Goal: Navigation & Orientation: Find specific page/section

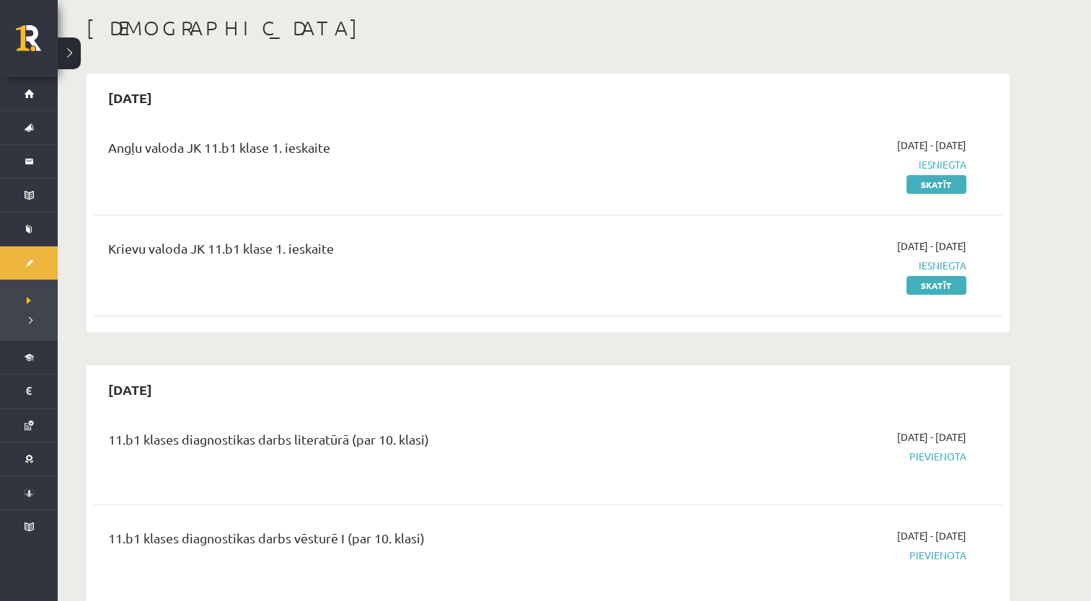
scroll to position [69, 0]
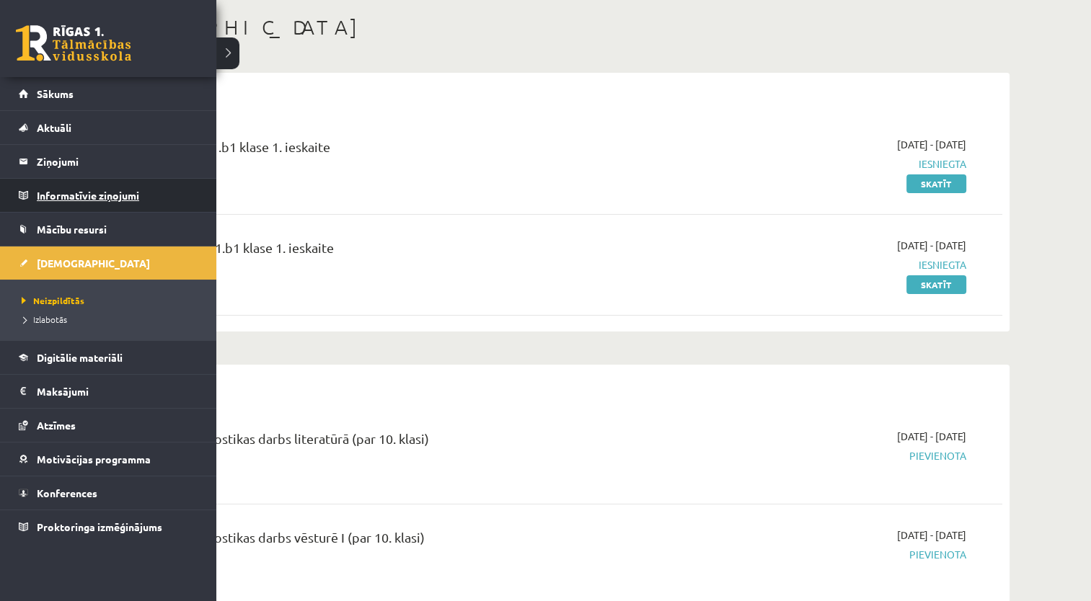
click at [60, 189] on legend "Informatīvie ziņojumi 0" at bounding box center [118, 195] width 162 height 33
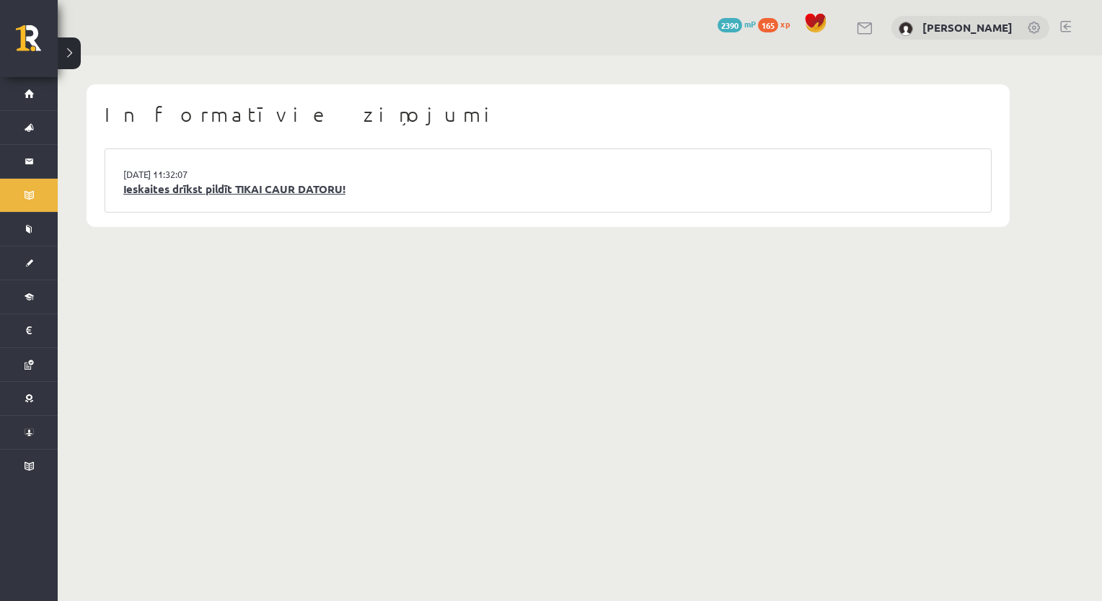
click at [240, 194] on link "Ieskaites drīkst pildīt TIKAI CAUR DATORU!" at bounding box center [547, 189] width 849 height 17
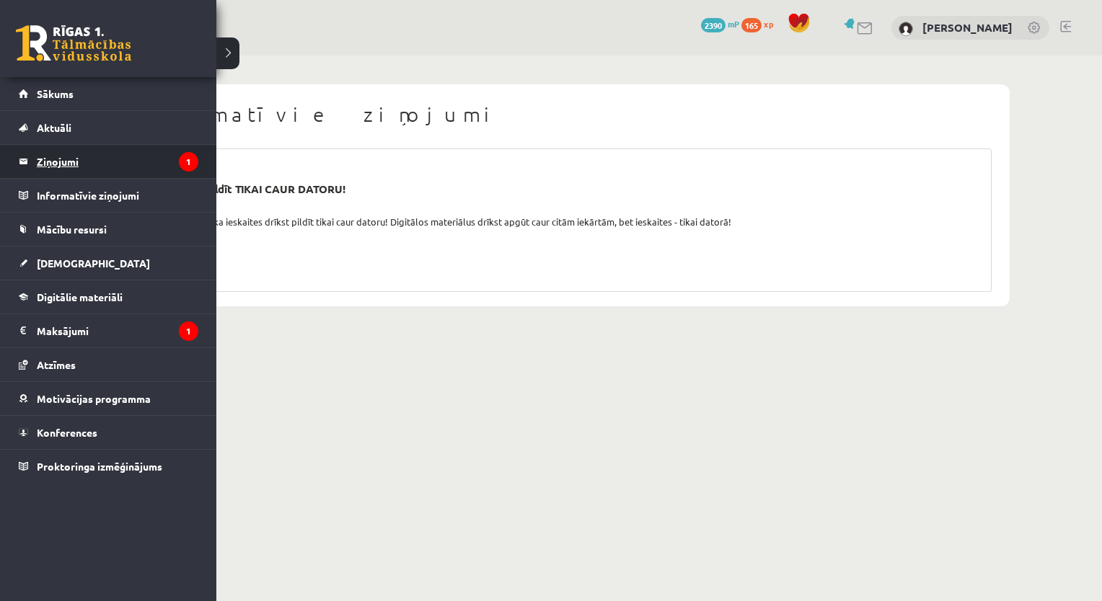
click at [68, 162] on legend "Ziņojumi 1" at bounding box center [118, 161] width 162 height 33
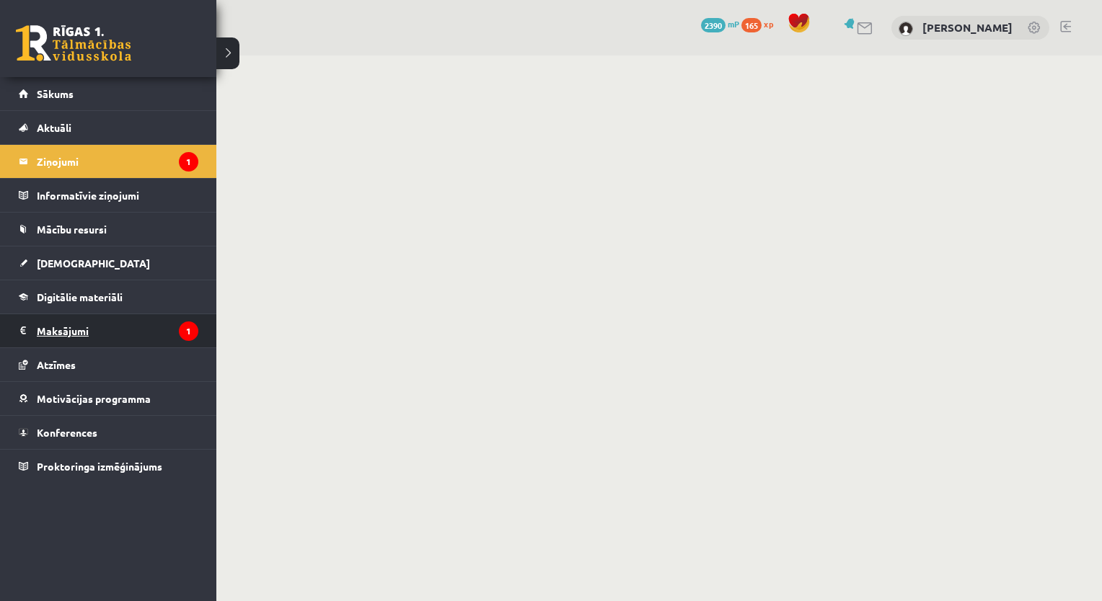
click at [75, 330] on legend "Maksājumi 1" at bounding box center [118, 330] width 162 height 33
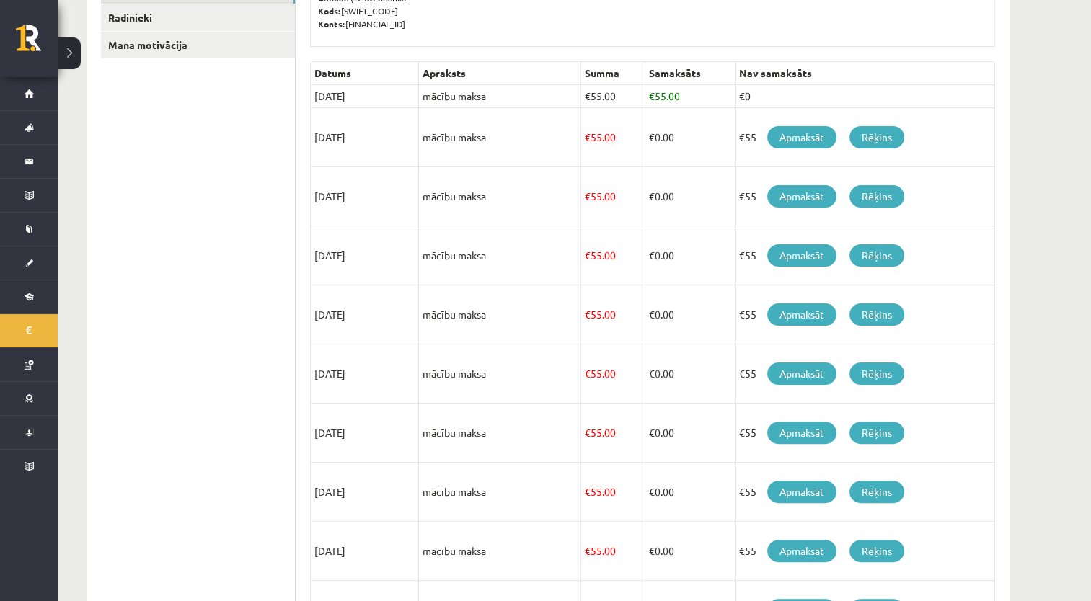
scroll to position [277, 0]
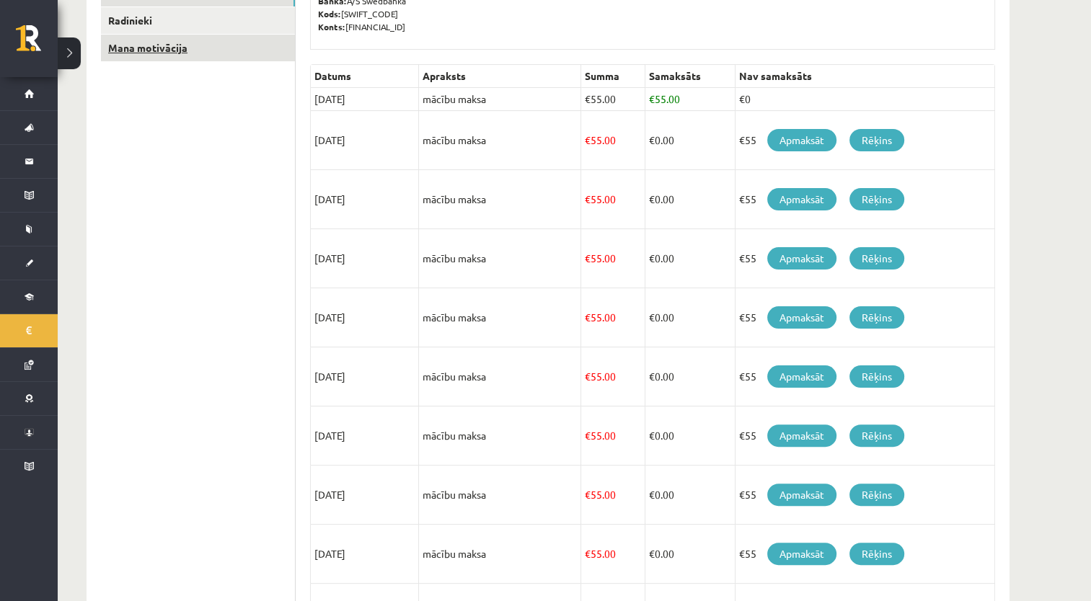
click at [234, 53] on link "Mana motivācija" at bounding box center [198, 48] width 194 height 27
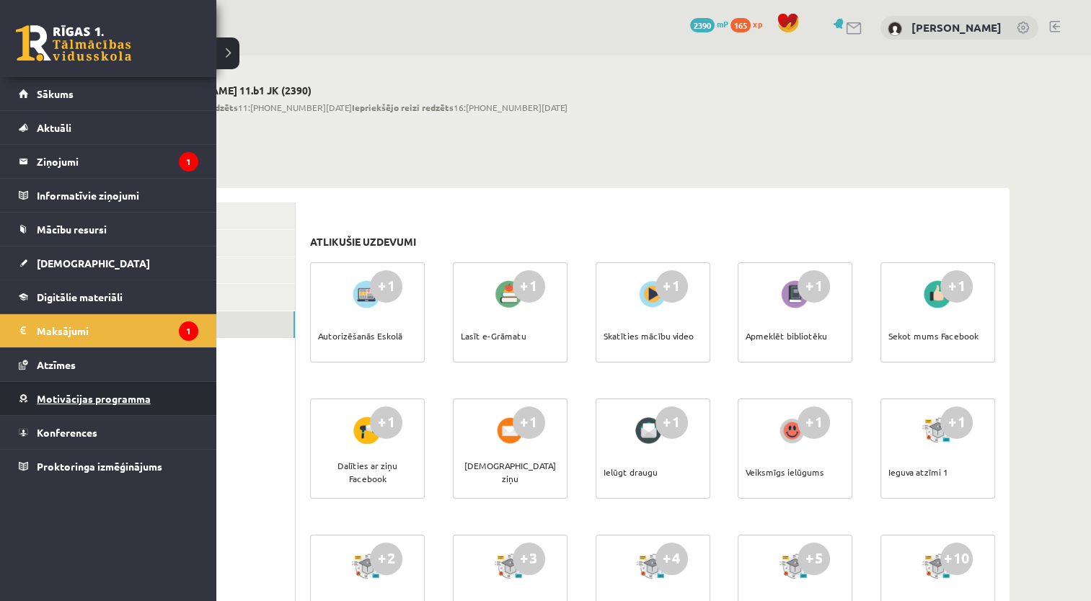
click at [86, 392] on span "Motivācijas programma" at bounding box center [94, 398] width 114 height 13
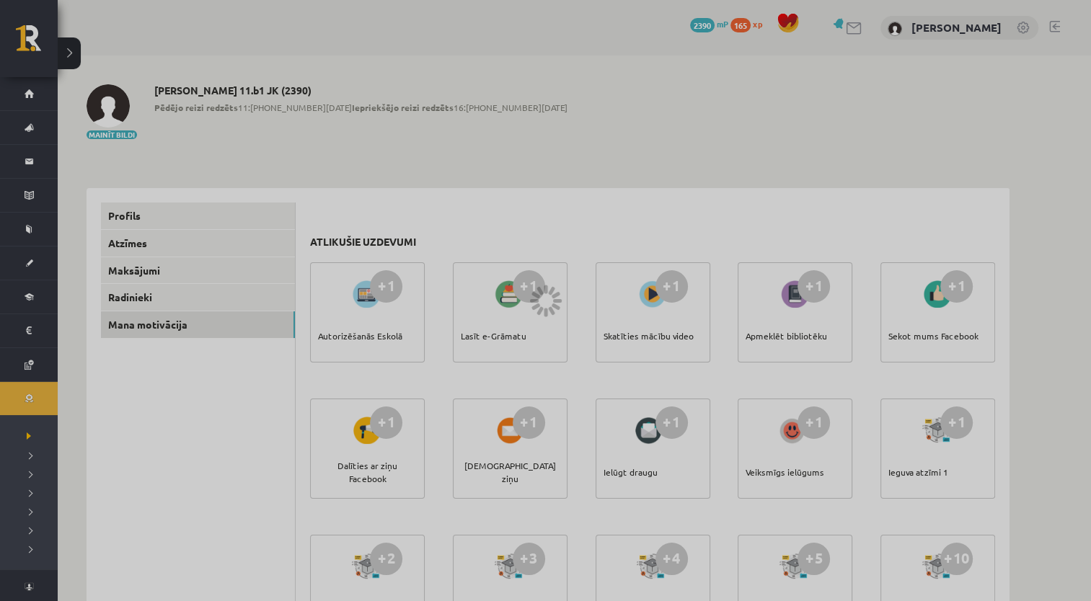
click at [86, 392] on div at bounding box center [545, 300] width 1091 height 601
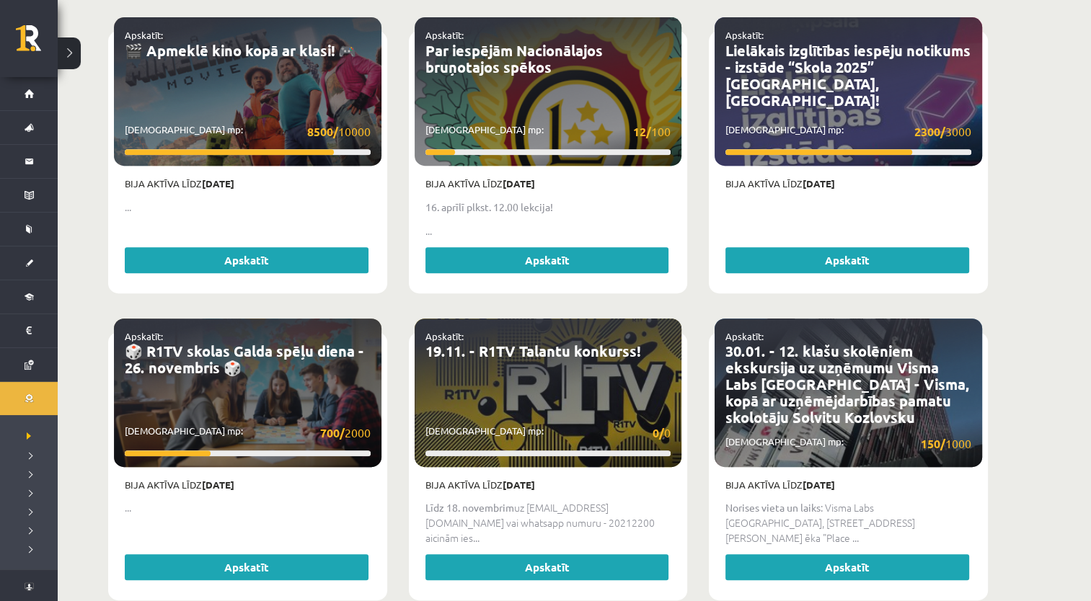
scroll to position [648, 0]
